Goal: Information Seeking & Learning: Learn about a topic

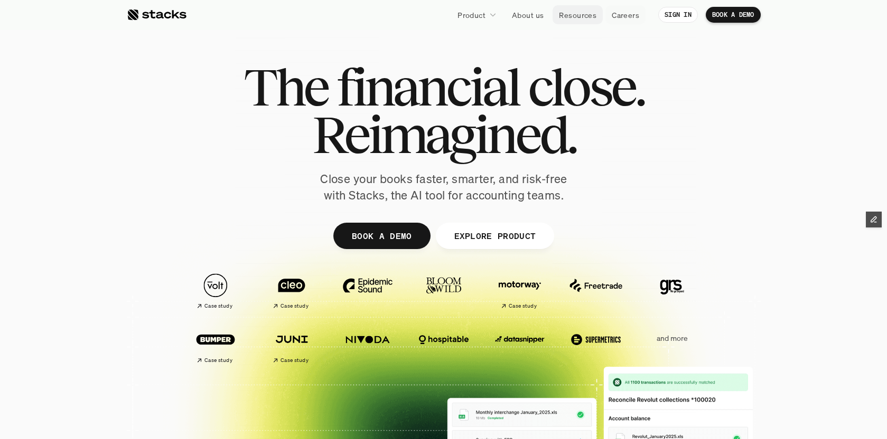
click at [581, 16] on p "Resources" at bounding box center [578, 15] width 38 height 11
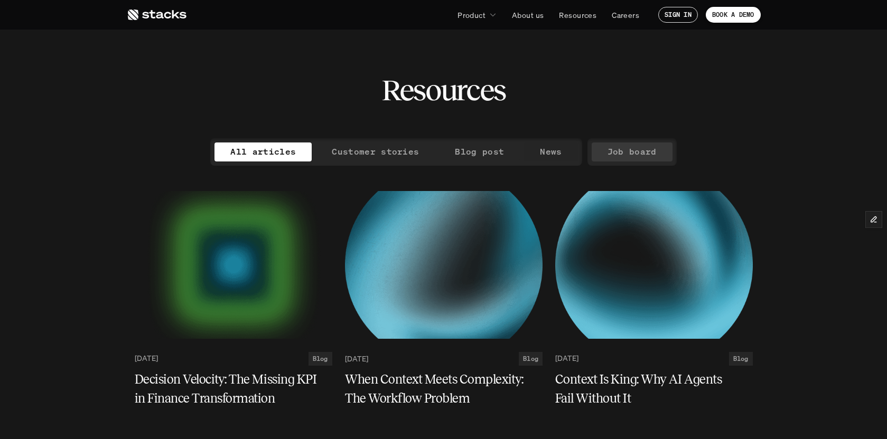
click at [632, 151] on p "Job board" at bounding box center [631, 151] width 49 height 15
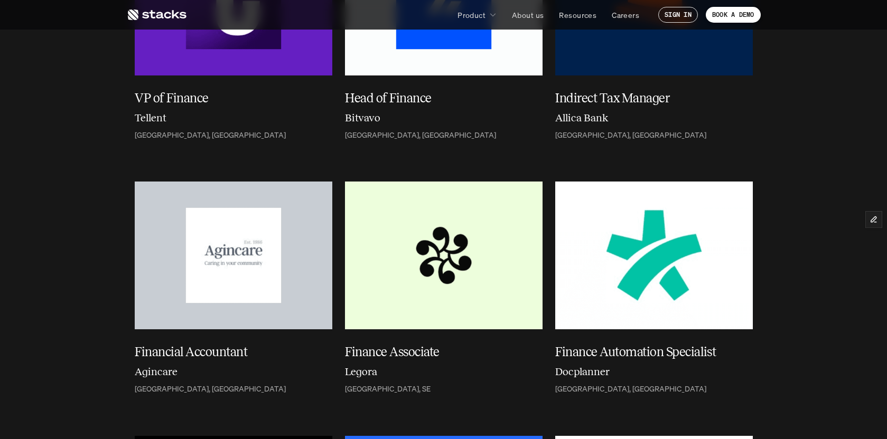
scroll to position [263, 0]
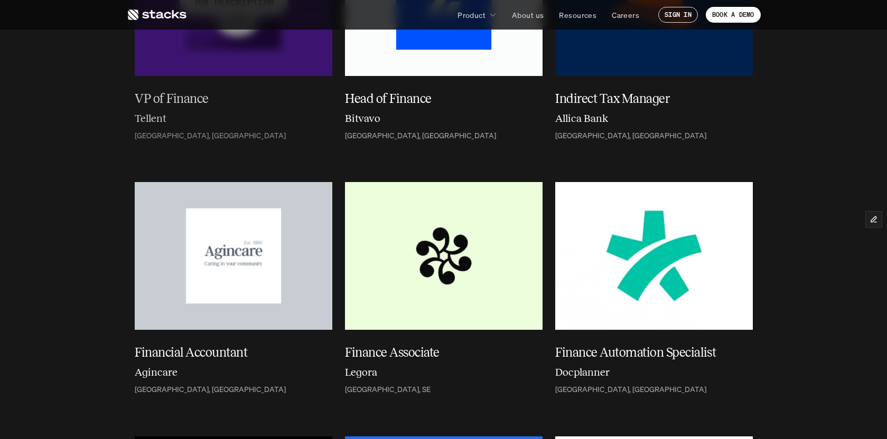
click at [248, 58] on div at bounding box center [234, 2] width 198 height 148
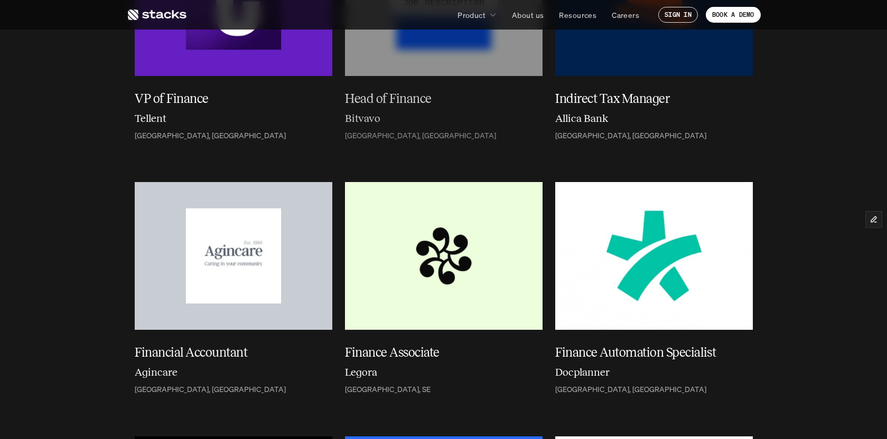
click at [424, 57] on div at bounding box center [444, 2] width 198 height 148
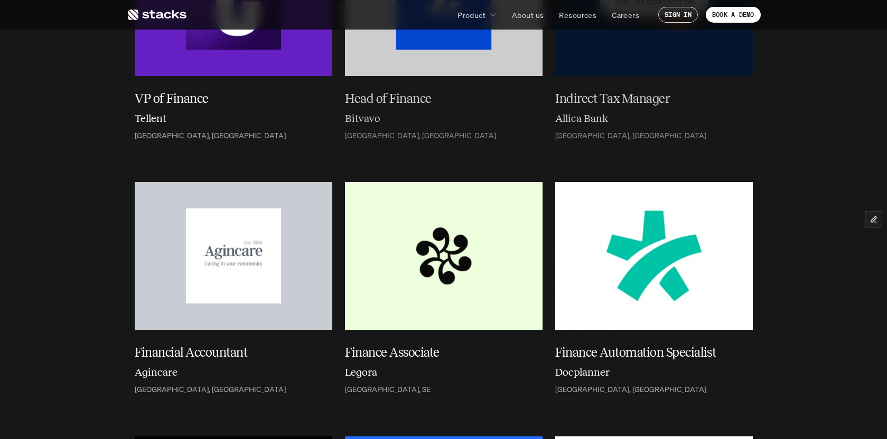
click at [669, 58] on div at bounding box center [654, 2] width 198 height 148
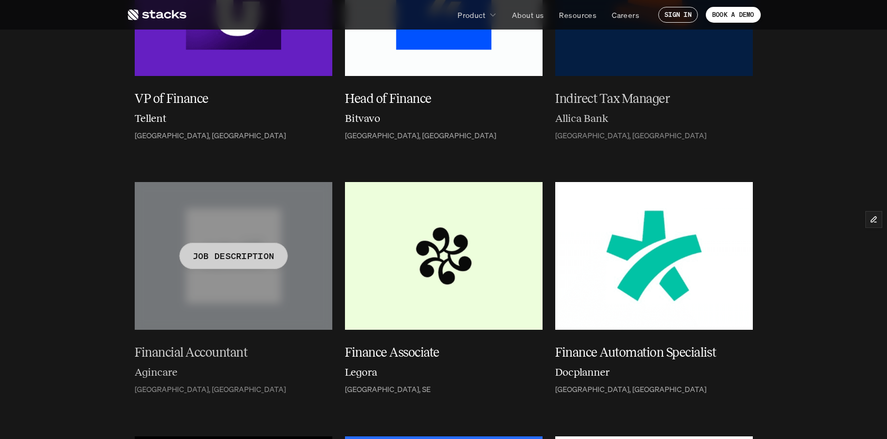
click at [205, 266] on div "JOB DESCRIPTION" at bounding box center [233, 256] width 108 height 26
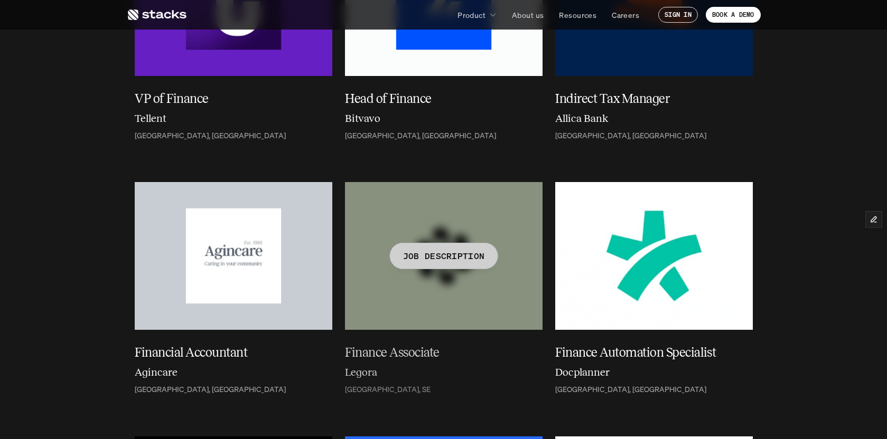
click at [525, 294] on div at bounding box center [444, 256] width 198 height 148
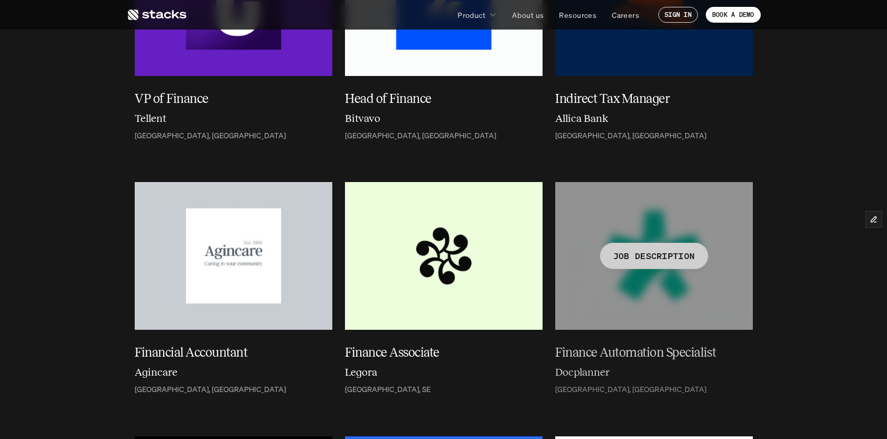
click at [618, 286] on div at bounding box center [654, 256] width 198 height 148
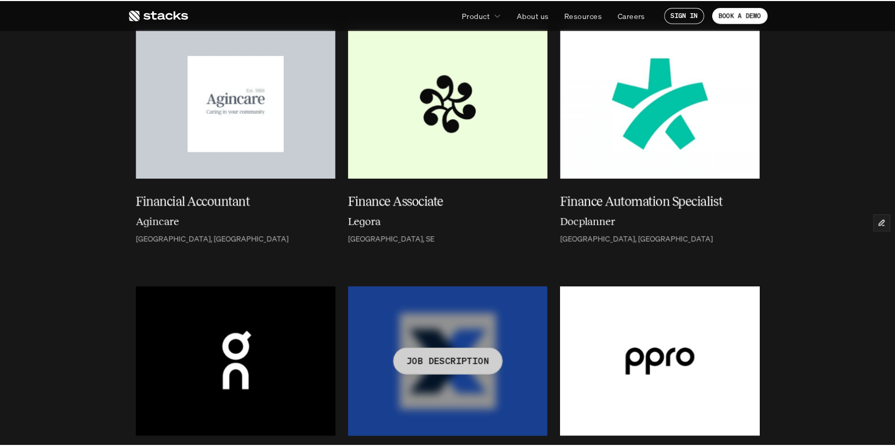
scroll to position [415, 0]
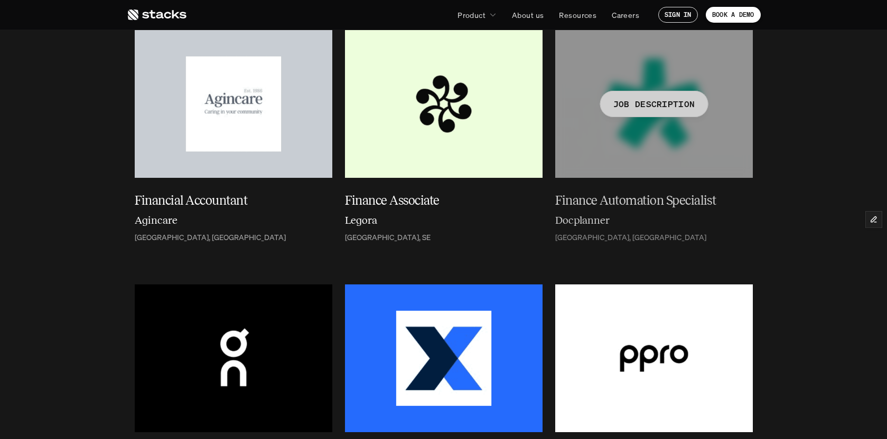
click at [570, 222] on h6 "Docplanner" at bounding box center [582, 220] width 54 height 16
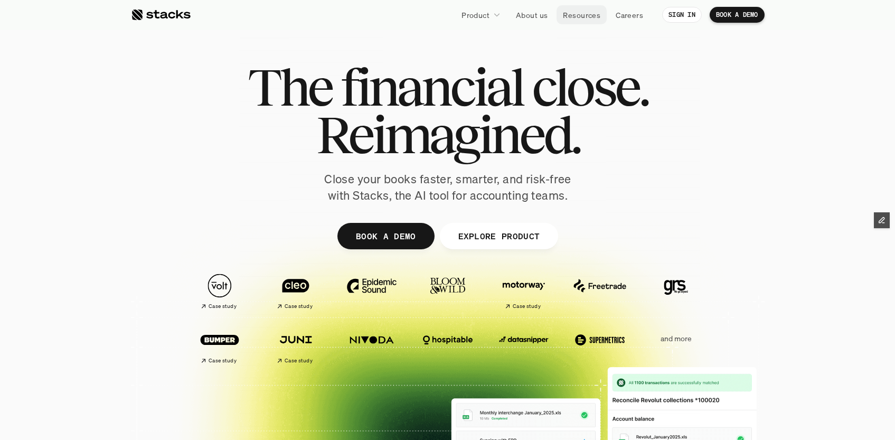
click at [592, 16] on p "Resources" at bounding box center [582, 15] width 38 height 11
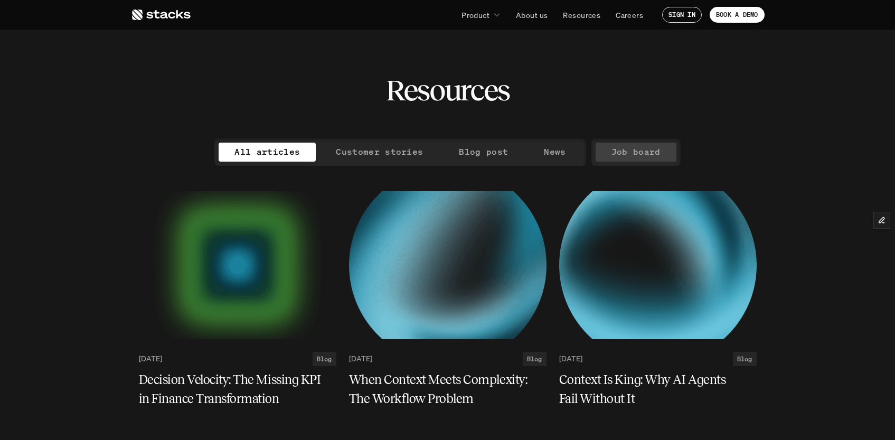
click at [648, 154] on p "Job board" at bounding box center [636, 151] width 49 height 15
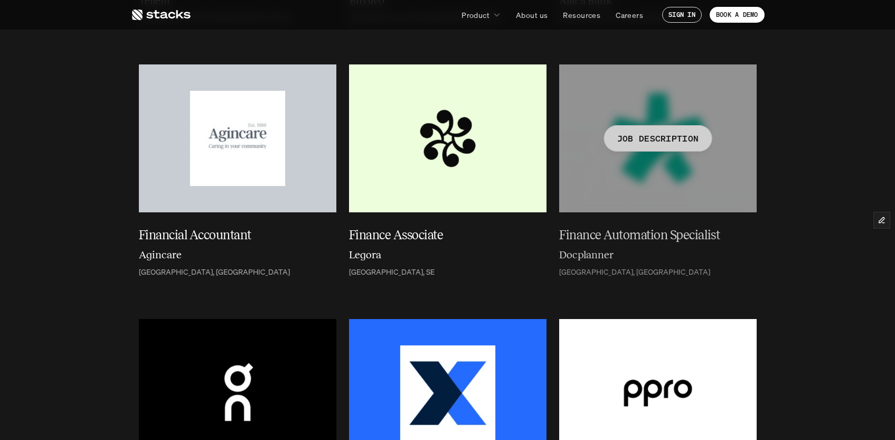
scroll to position [380, 0]
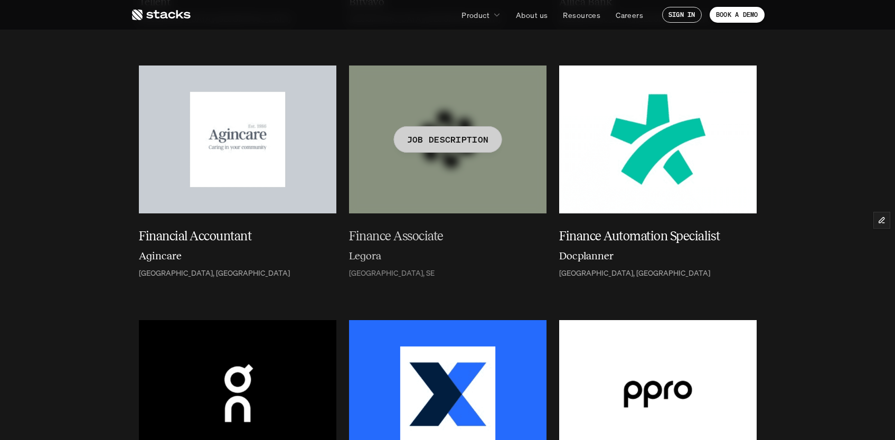
drag, startPoint x: 452, startPoint y: 236, endPoint x: 415, endPoint y: 235, distance: 37.0
click at [415, 235] on h5 "Finance Associate" at bounding box center [441, 236] width 185 height 19
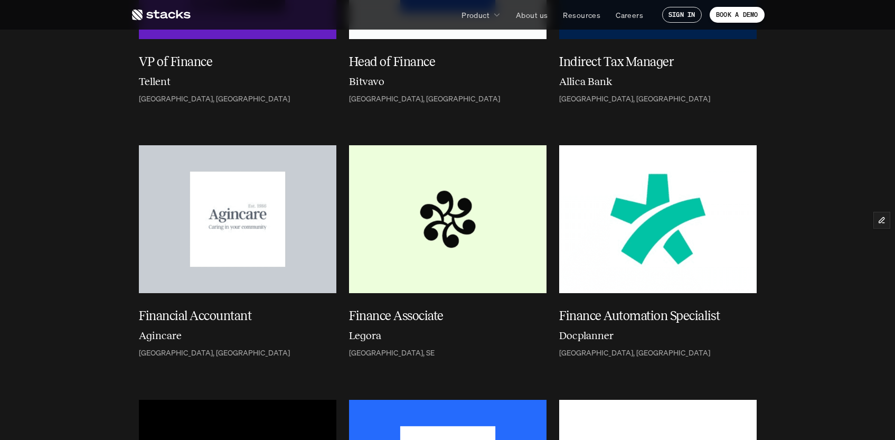
scroll to position [324, 0]
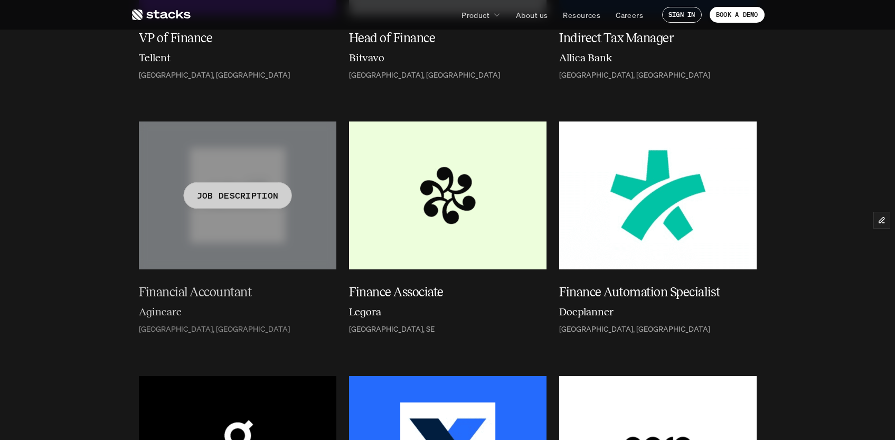
click at [220, 293] on h5 "Financial Accountant" at bounding box center [231, 292] width 185 height 19
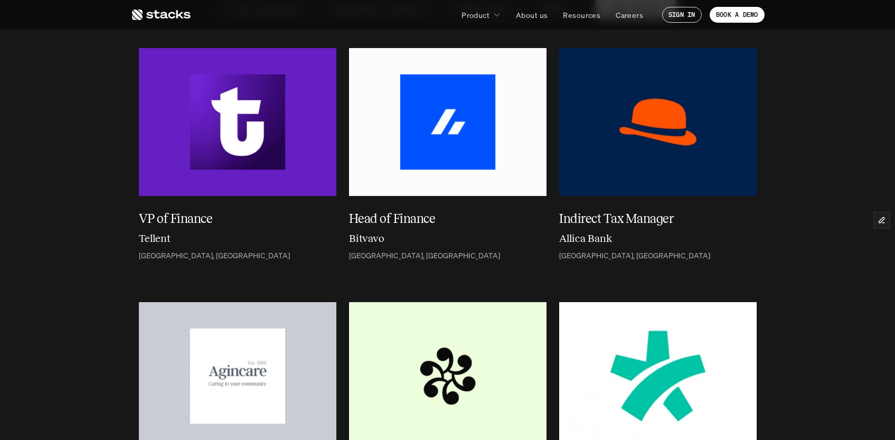
scroll to position [79, 0]
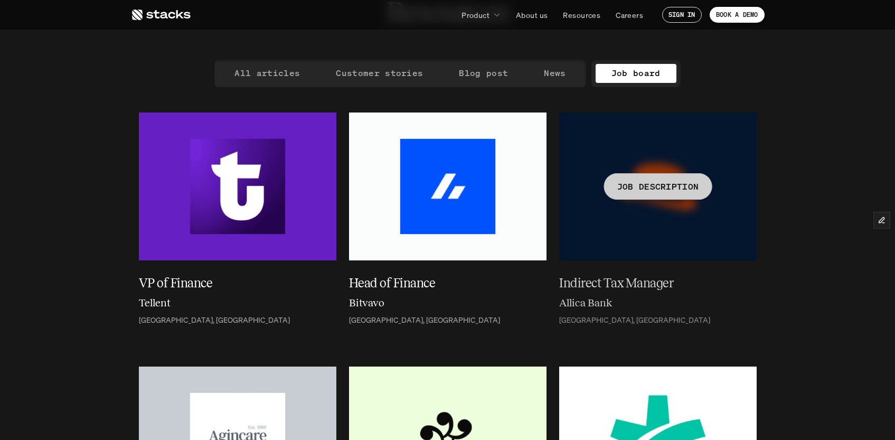
click at [627, 284] on h5 "Indirect Tax Manager" at bounding box center [651, 283] width 185 height 19
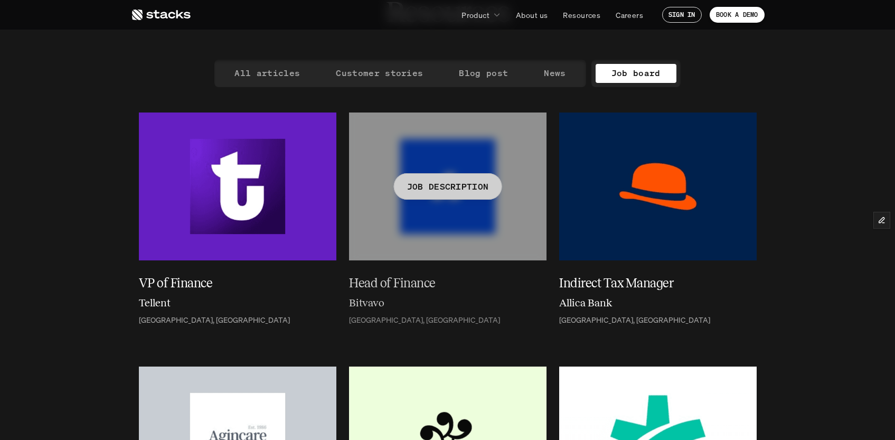
click at [405, 281] on h5 "Head of Finance" at bounding box center [441, 283] width 185 height 19
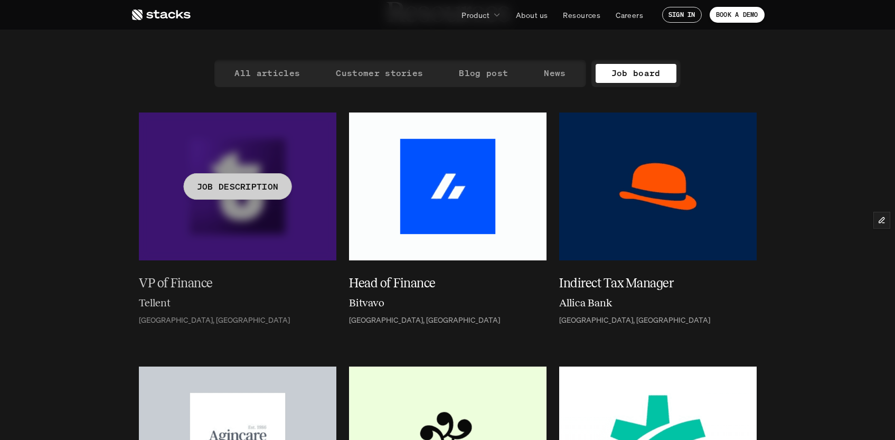
click at [180, 285] on h5 "VP of Finance" at bounding box center [231, 283] width 185 height 19
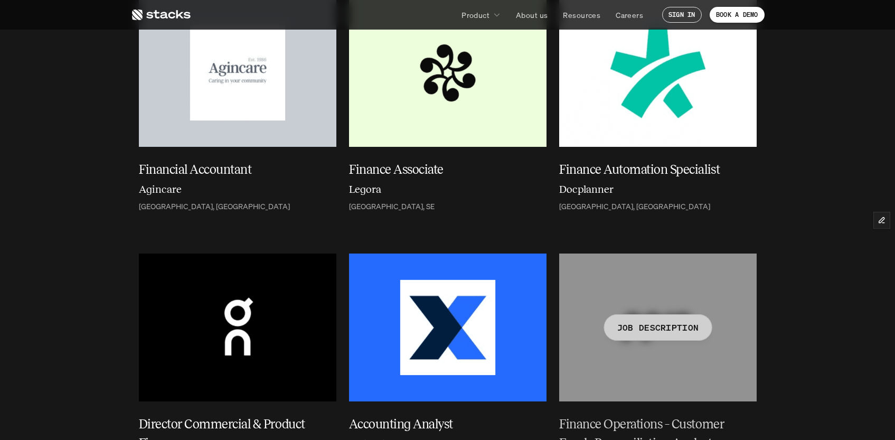
scroll to position [447, 0]
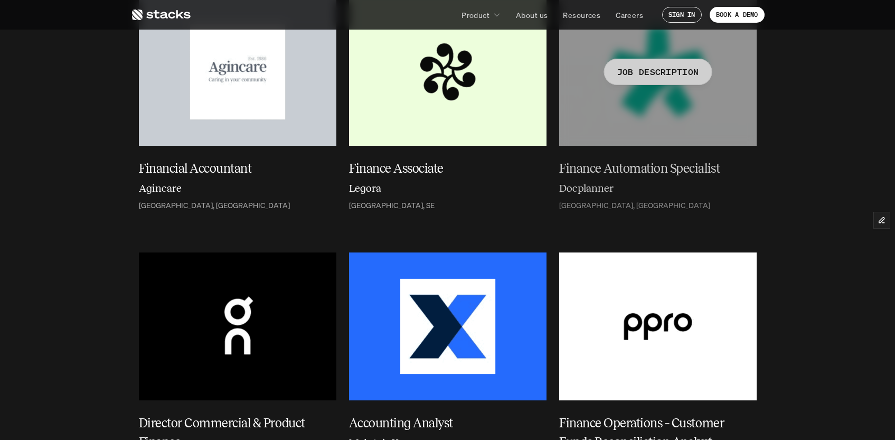
drag, startPoint x: 750, startPoint y: 166, endPoint x: 616, endPoint y: 166, distance: 133.1
click at [637, 168] on h5 "Finance Automation Specialist" at bounding box center [651, 168] width 185 height 19
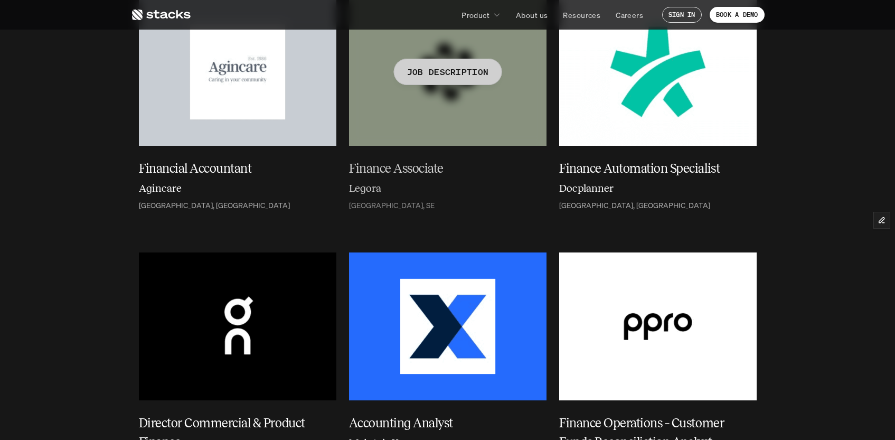
click at [404, 169] on h5 "Finance Associate" at bounding box center [441, 168] width 185 height 19
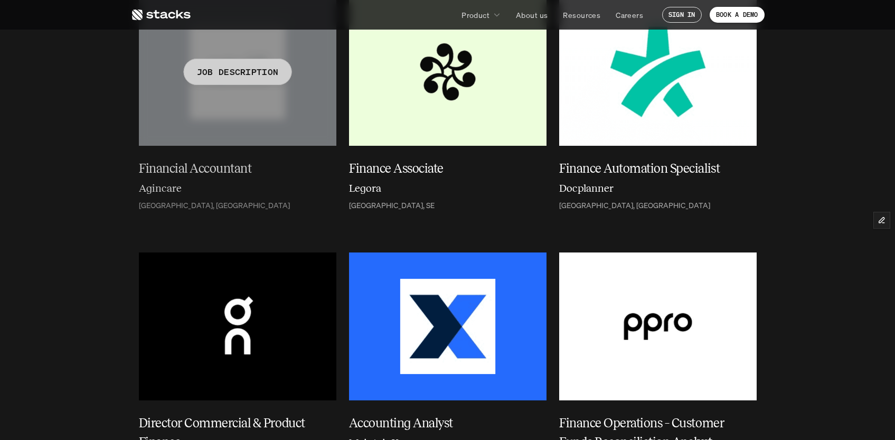
click at [190, 169] on h5 "Financial Accountant" at bounding box center [231, 168] width 185 height 19
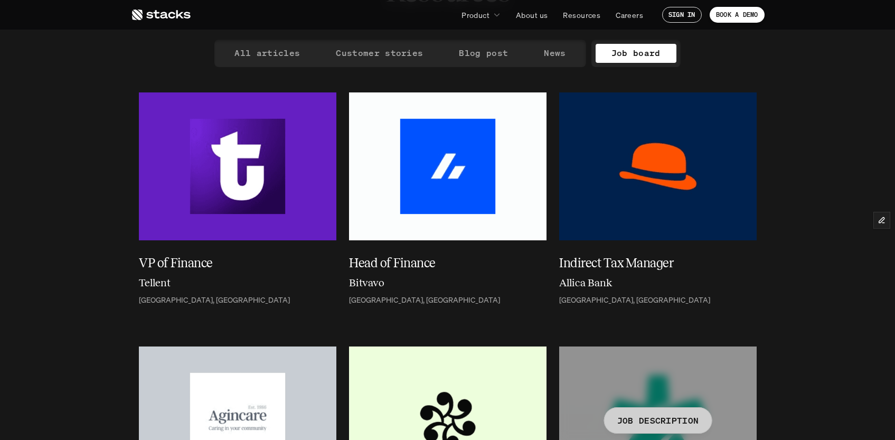
scroll to position [77, 0]
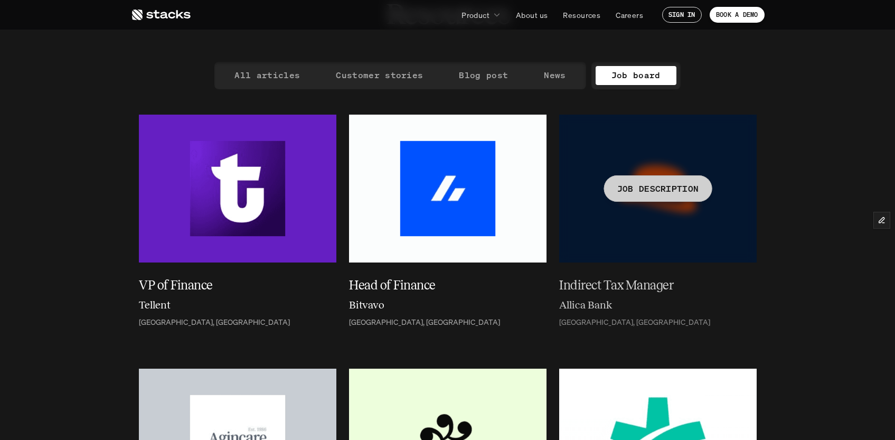
click at [616, 243] on div at bounding box center [658, 189] width 198 height 148
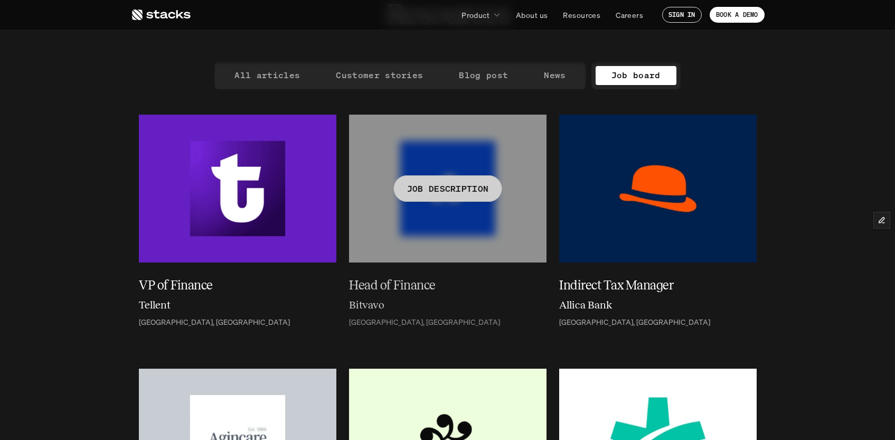
click at [394, 284] on h5 "Head of Finance" at bounding box center [441, 285] width 185 height 19
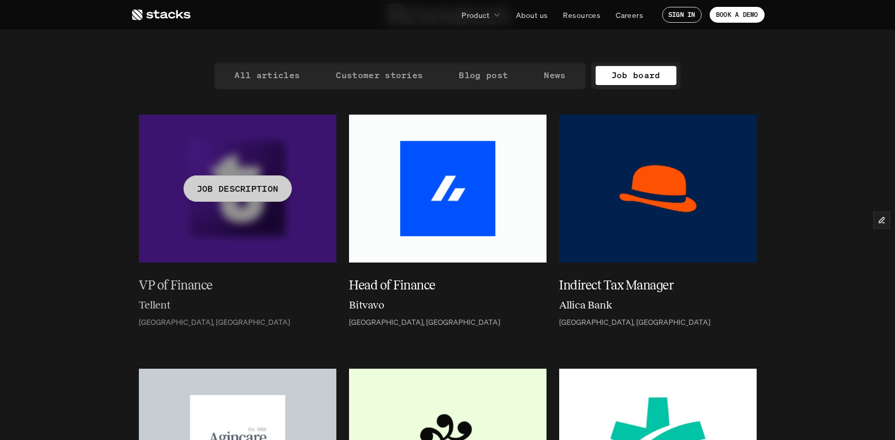
click at [183, 285] on h5 "VP of Finance" at bounding box center [231, 285] width 185 height 19
